Goal: Task Accomplishment & Management: Manage account settings

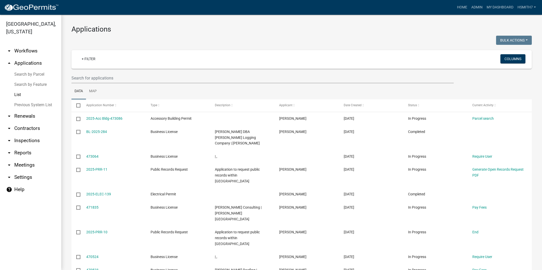
select select "3: 100"
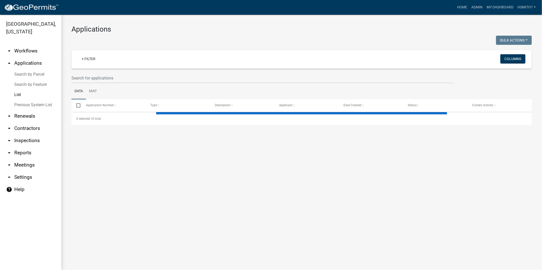
select select "3: 100"
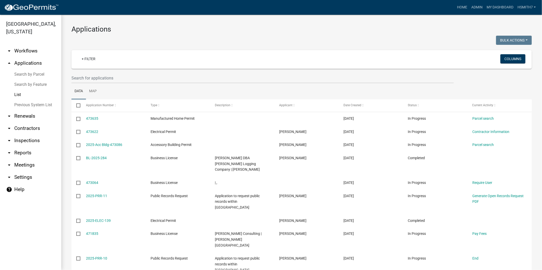
click at [172, 93] on ul "Data Map" at bounding box center [301, 91] width 460 height 16
click at [170, 92] on ul "Data Map" at bounding box center [301, 91] width 460 height 16
click at [167, 92] on ul "Data Map" at bounding box center [301, 91] width 460 height 16
click at [167, 90] on ul "Data Map" at bounding box center [301, 91] width 460 height 16
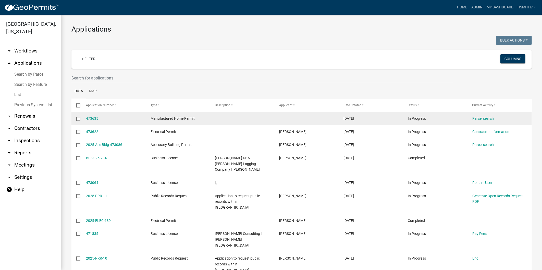
drag, startPoint x: 102, startPoint y: 117, endPoint x: 105, endPoint y: 115, distance: 4.0
click at [102, 117] on div "473635" at bounding box center [113, 119] width 55 height 6
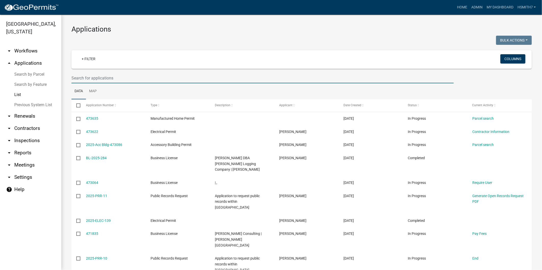
click at [203, 82] on input "text" at bounding box center [262, 78] width 382 height 10
click at [201, 87] on ul "Data Map" at bounding box center [301, 91] width 460 height 16
